Goal: Task Accomplishment & Management: Manage account settings

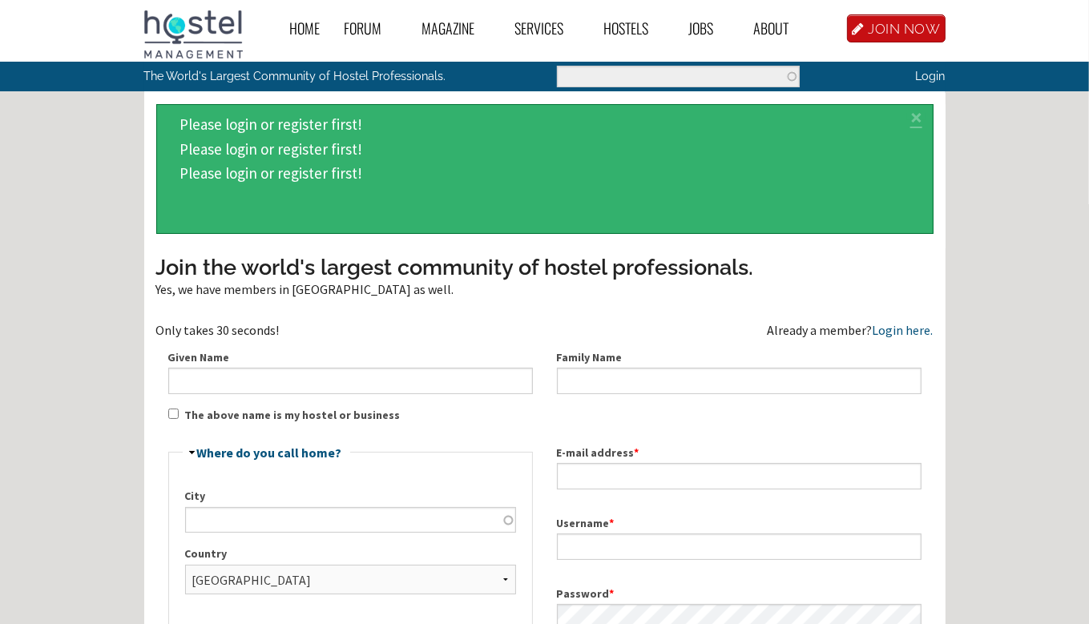
type input "raheelmansoor"
click at [889, 337] on div "Family Name" at bounding box center [739, 372] width 389 height 71
click at [895, 329] on link "Login here." at bounding box center [903, 330] width 61 height 16
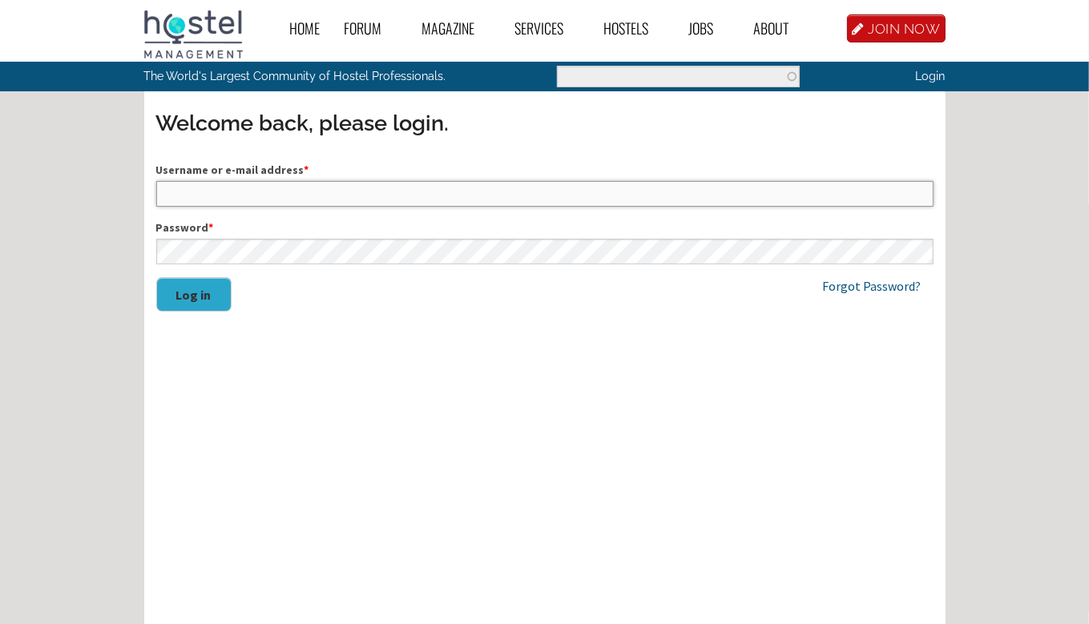
type input "raheelmansoor"
click at [227, 290] on button "Log in" at bounding box center [193, 294] width 75 height 34
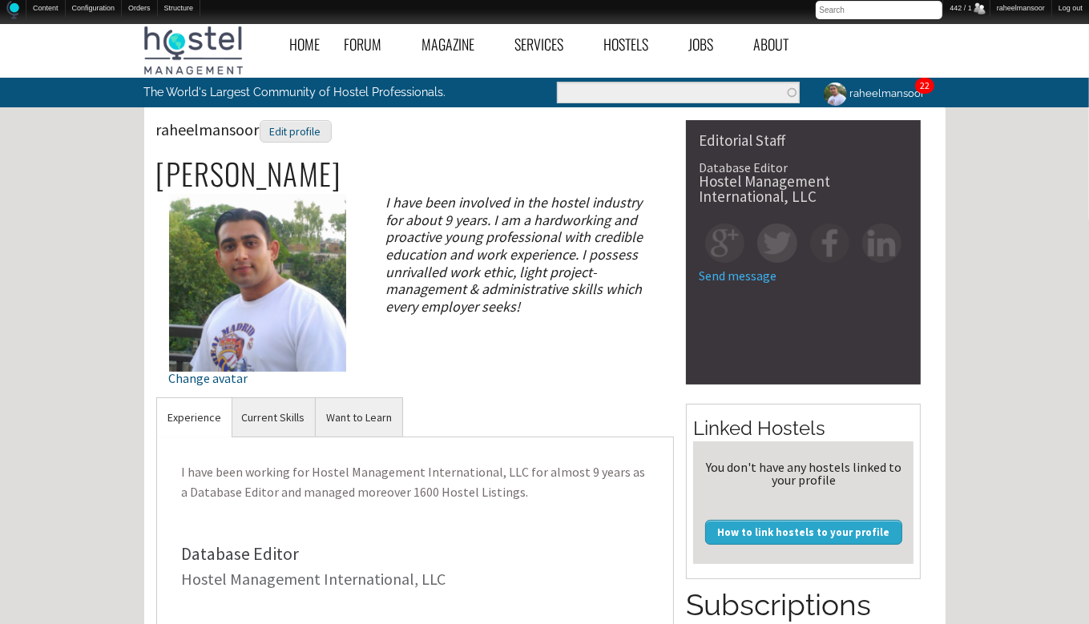
click at [921, 84] on link "22" at bounding box center [925, 85] width 10 height 12
